Goal: Task Accomplishment & Management: Manage account settings

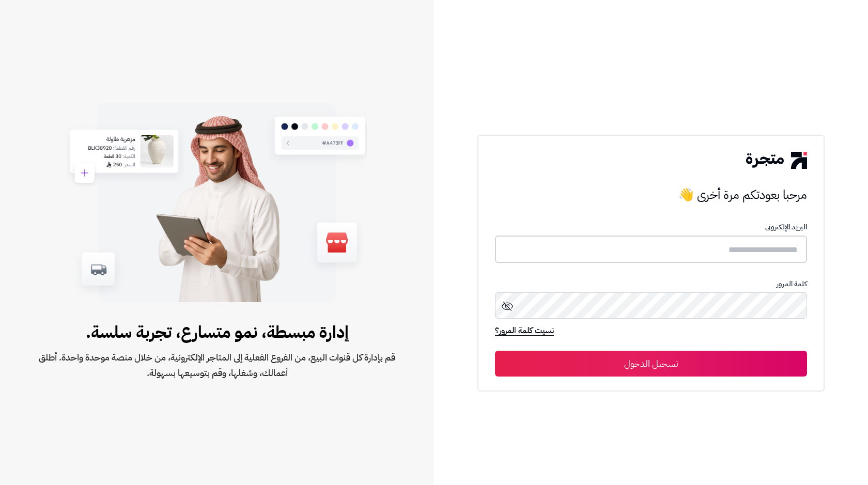
type input "**********"
click at [654, 358] on button "تسجيل الدخول" at bounding box center [651, 363] width 312 height 26
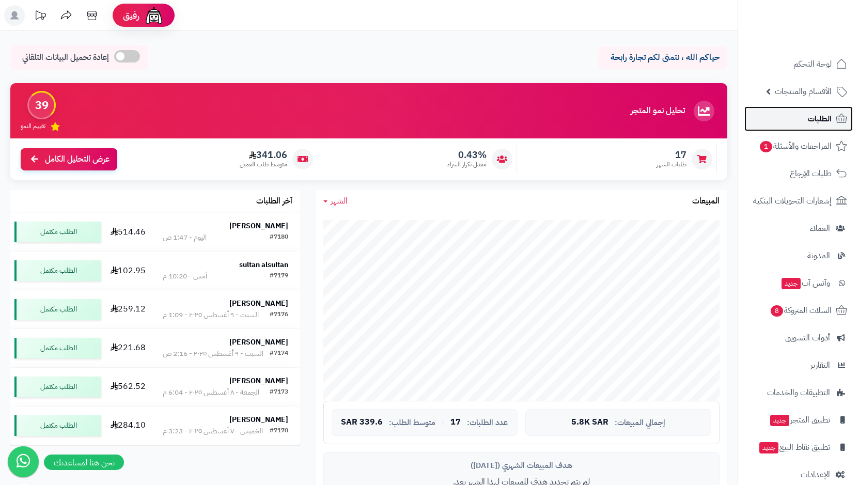
click at [821, 121] on span "الطلبات" at bounding box center [820, 119] width 24 height 14
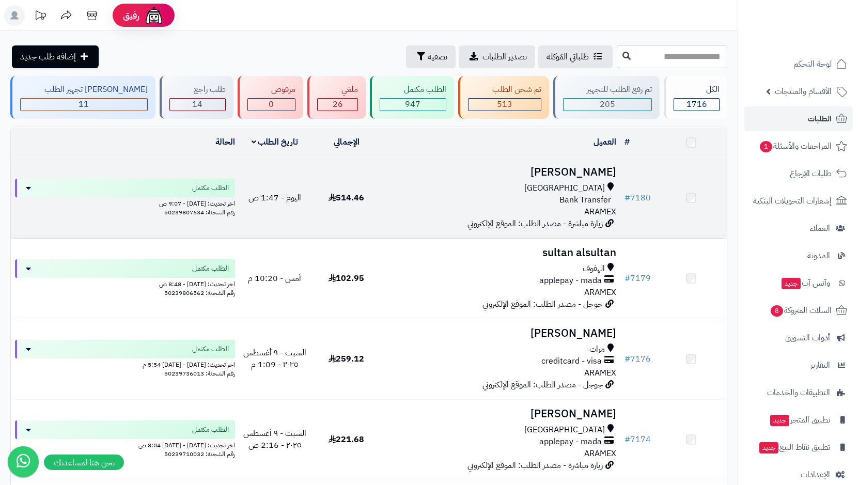
click at [579, 201] on span "Bank Transfer" at bounding box center [586, 200] width 52 height 12
